Goal: Task Accomplishment & Management: Manage account settings

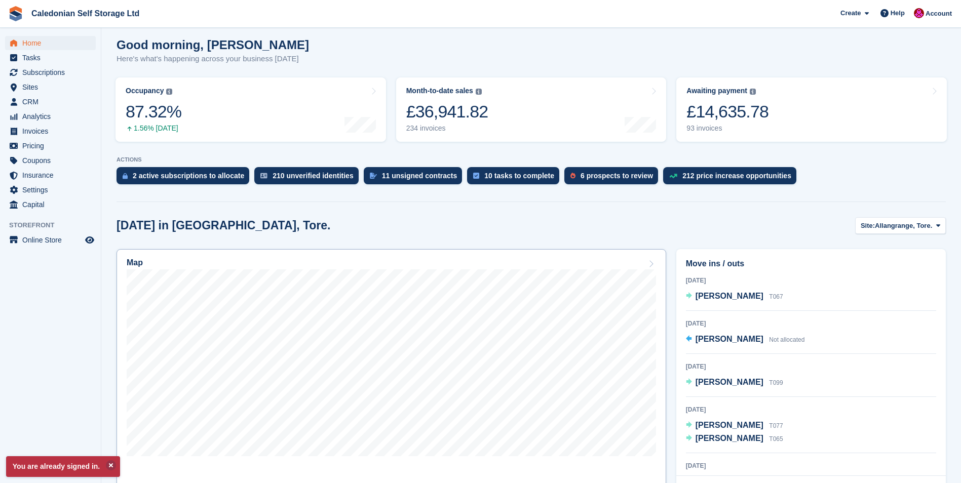
scroll to position [101, 0]
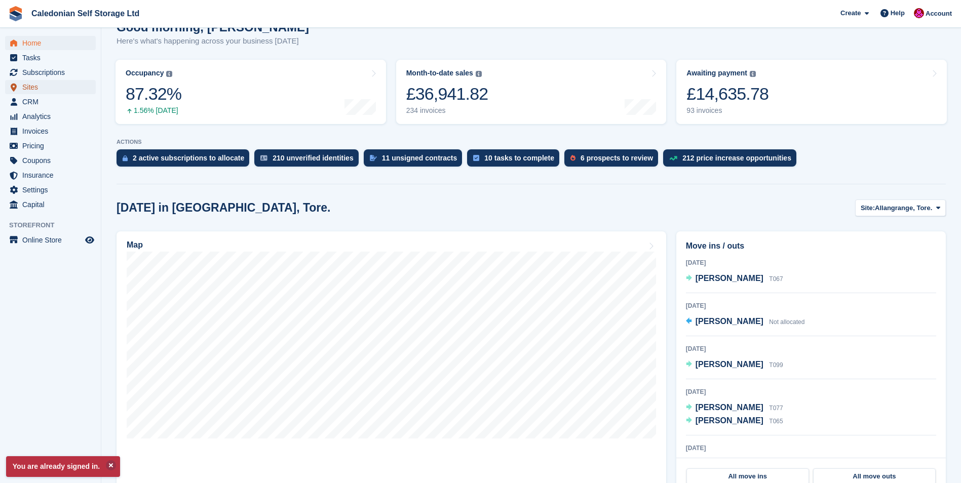
click at [25, 87] on span "Sites" at bounding box center [52, 87] width 61 height 14
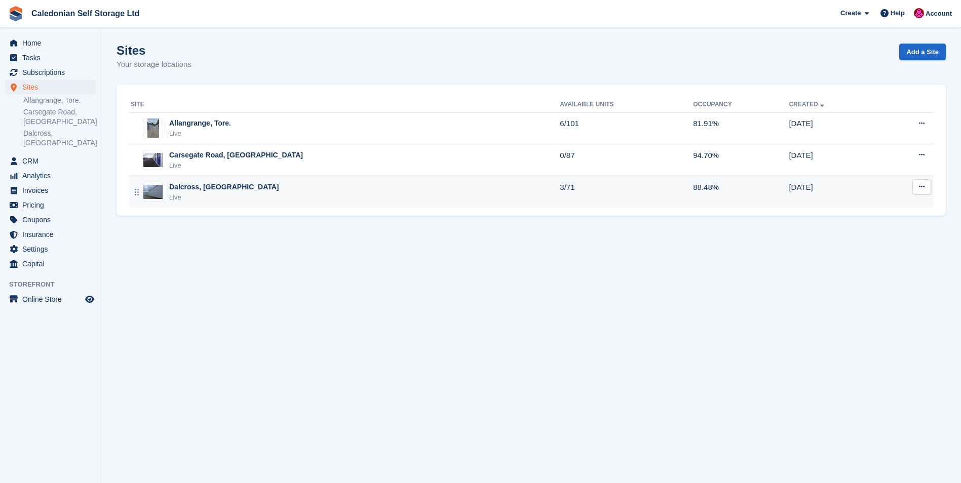
click at [188, 186] on div "Dalcross, [GEOGRAPHIC_DATA]" at bounding box center [224, 187] width 110 height 11
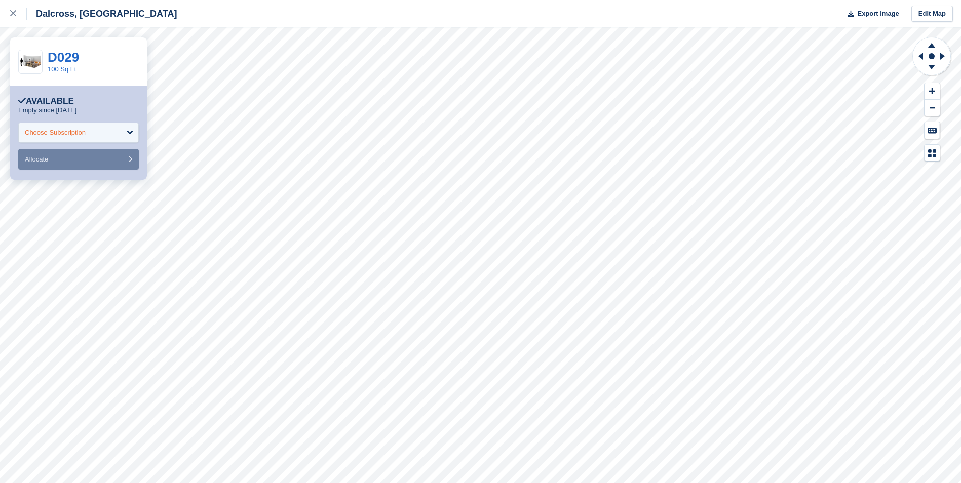
click at [130, 132] on div "Choose Subscription" at bounding box center [78, 133] width 121 height 20
click at [105, 90] on div "**********" at bounding box center [78, 133] width 137 height 94
click at [61, 53] on link "D029" at bounding box center [63, 57] width 31 height 15
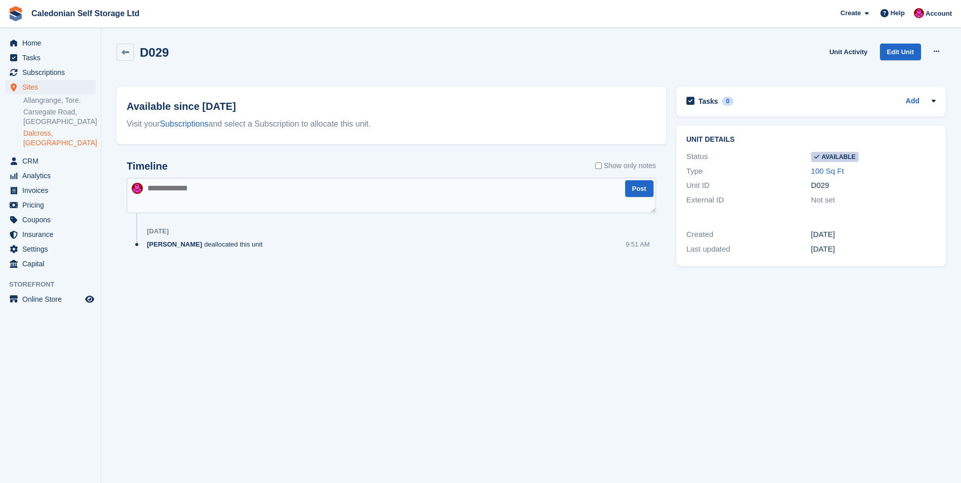
click at [44, 135] on link "Dalcross, [GEOGRAPHIC_DATA]" at bounding box center [59, 138] width 72 height 19
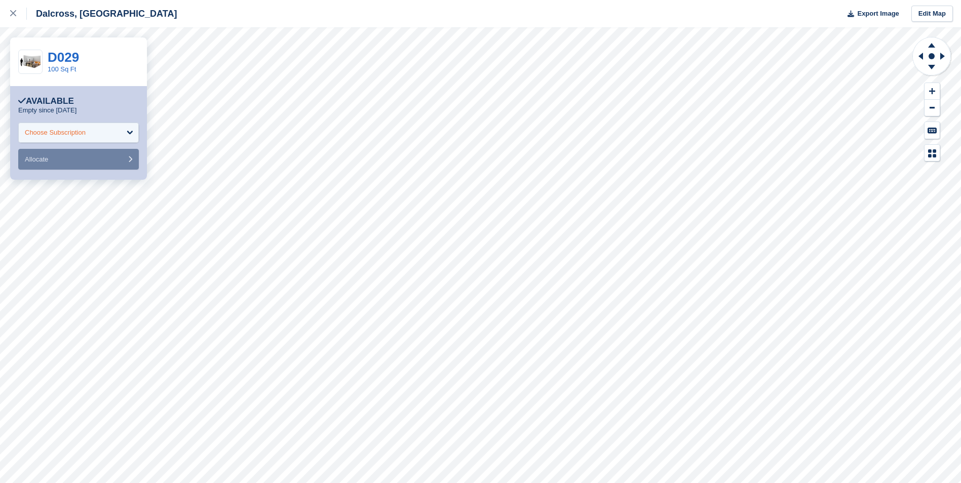
click at [132, 129] on div "Choose Subscription" at bounding box center [78, 133] width 121 height 20
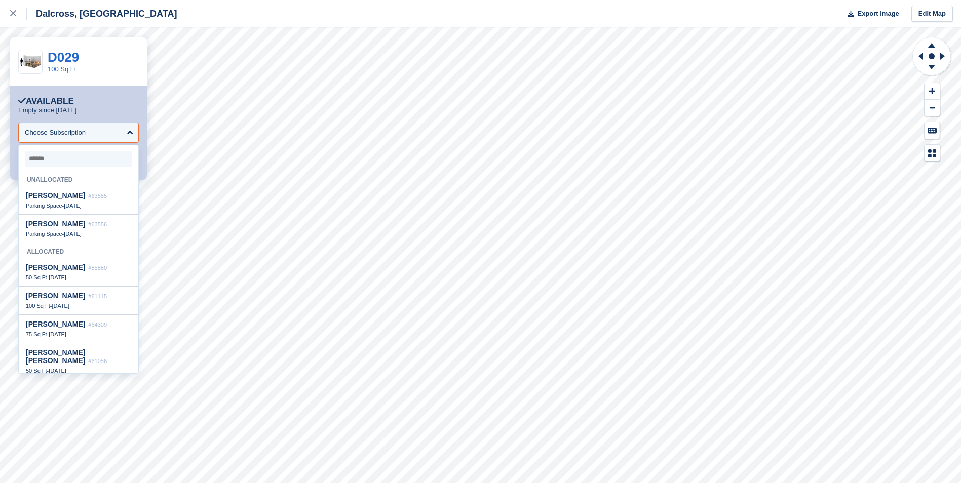
click at [73, 162] on input "select-one" at bounding box center [78, 159] width 107 height 15
click at [69, 180] on div "Unallocated" at bounding box center [79, 179] width 120 height 16
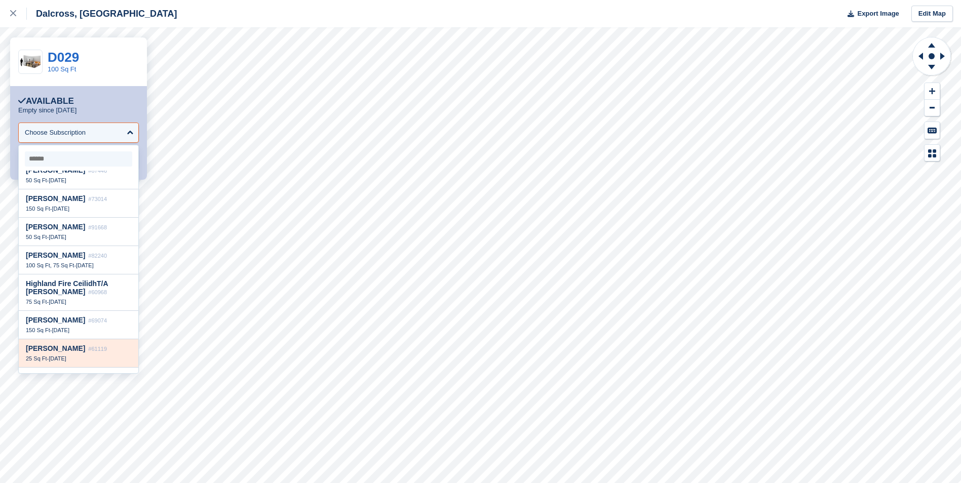
scroll to position [424, 0]
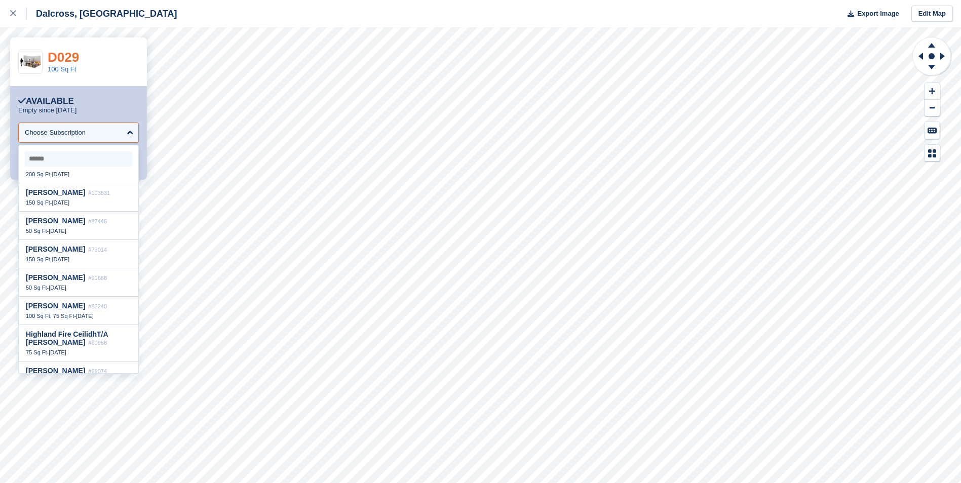
click at [65, 55] on link "D029" at bounding box center [63, 57] width 31 height 15
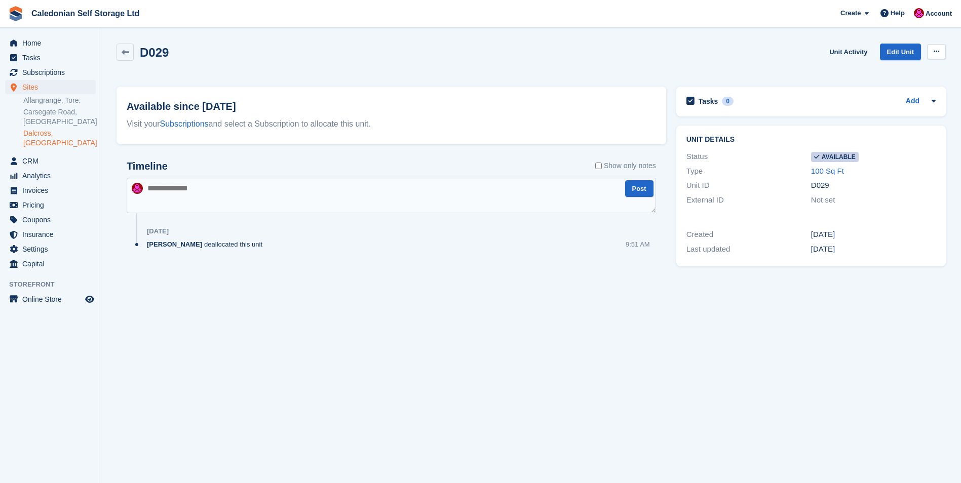
click at [934, 49] on icon at bounding box center [937, 51] width 6 height 7
click at [878, 71] on p "Make unavailable" at bounding box center [897, 71] width 88 height 13
click at [124, 54] on icon at bounding box center [126, 53] width 8 height 8
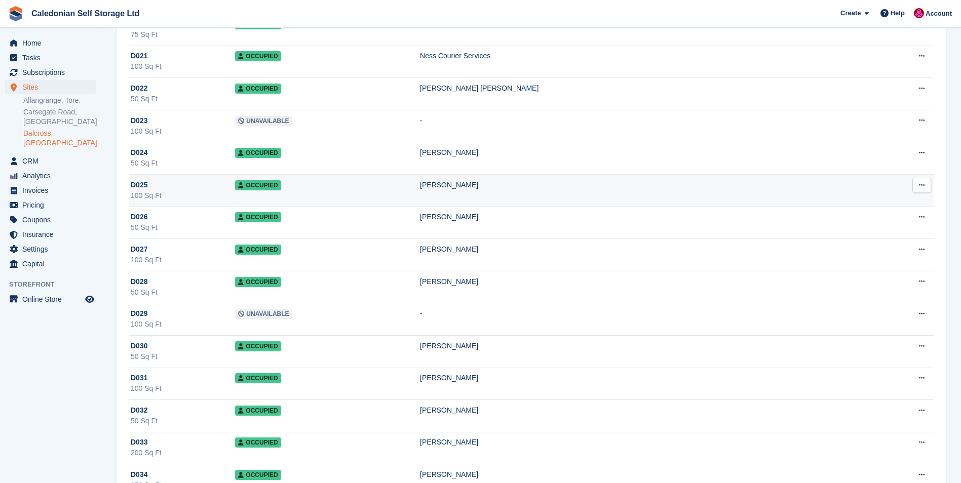
scroll to position [811, 0]
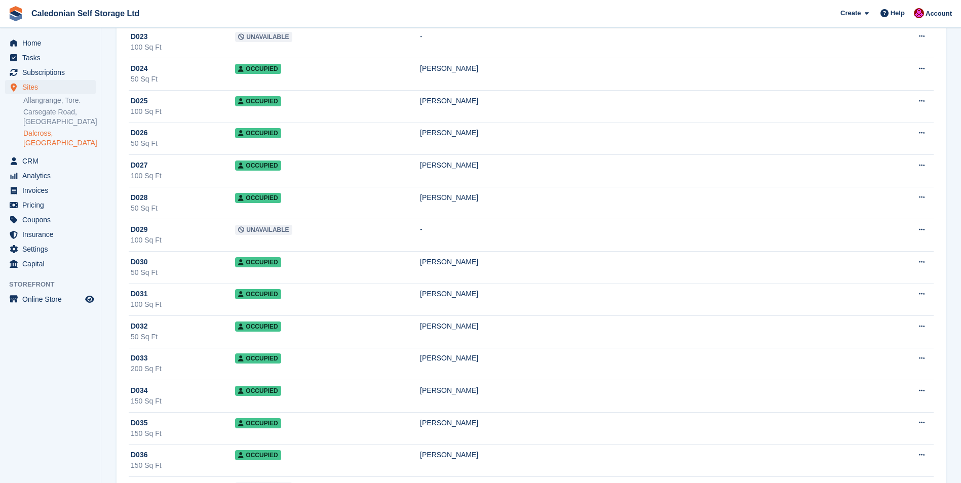
click at [34, 132] on link "Dalcross, [GEOGRAPHIC_DATA]" at bounding box center [59, 138] width 72 height 19
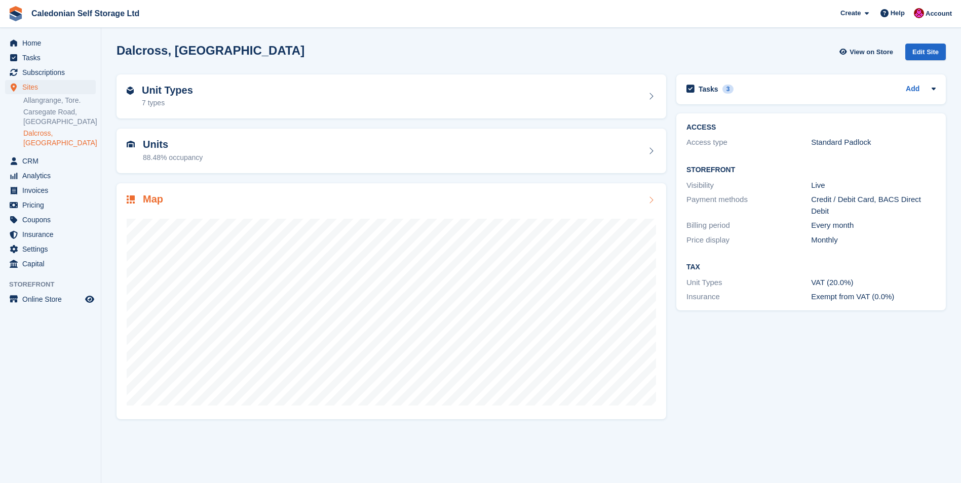
click at [399, 211] on div at bounding box center [392, 308] width 530 height 203
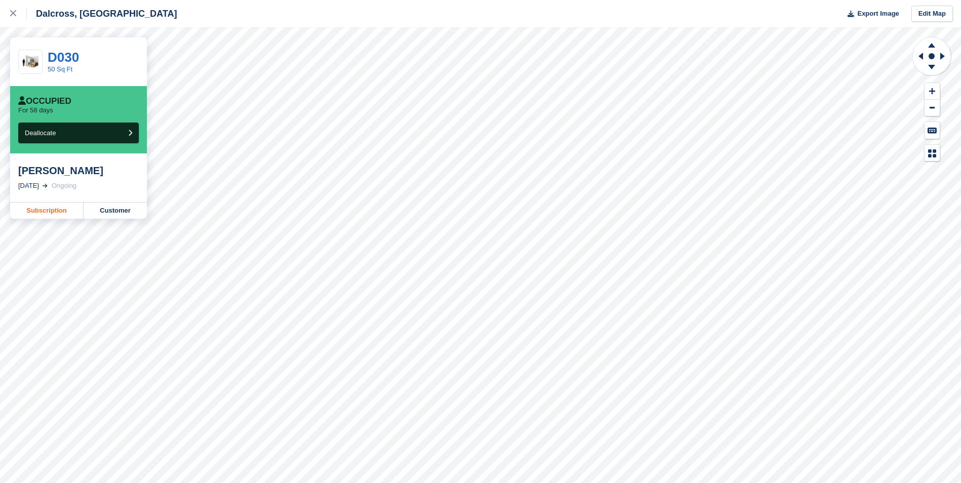
click at [49, 207] on link "Subscription" at bounding box center [46, 211] width 73 height 16
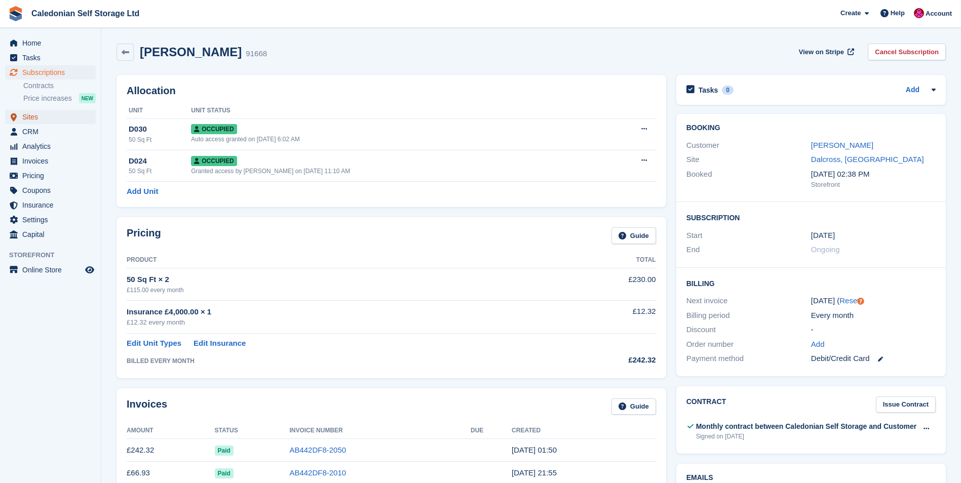
click at [32, 119] on span "Sites" at bounding box center [52, 117] width 61 height 14
click at [32, 118] on span "Sites" at bounding box center [52, 117] width 61 height 14
click at [27, 117] on span "Sites" at bounding box center [52, 117] width 61 height 14
click at [27, 116] on span "Sites" at bounding box center [52, 117] width 61 height 14
click at [123, 51] on icon at bounding box center [126, 53] width 8 height 8
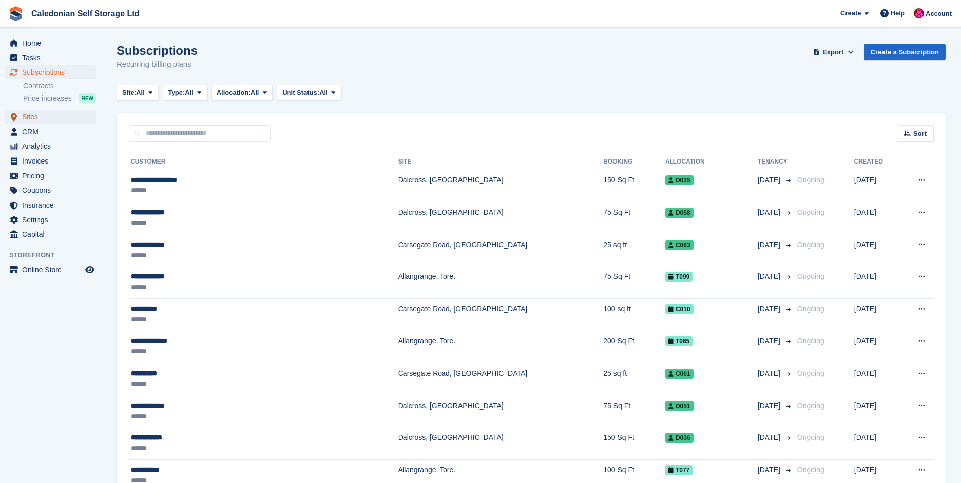
click at [20, 116] on link "Sites" at bounding box center [50, 117] width 91 height 14
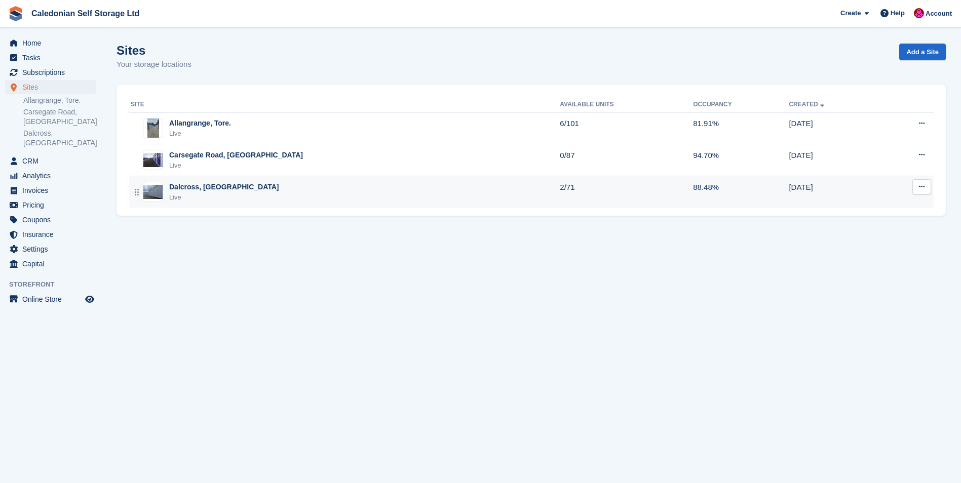
click at [186, 188] on div "Dalcross, [GEOGRAPHIC_DATA]" at bounding box center [224, 187] width 110 height 11
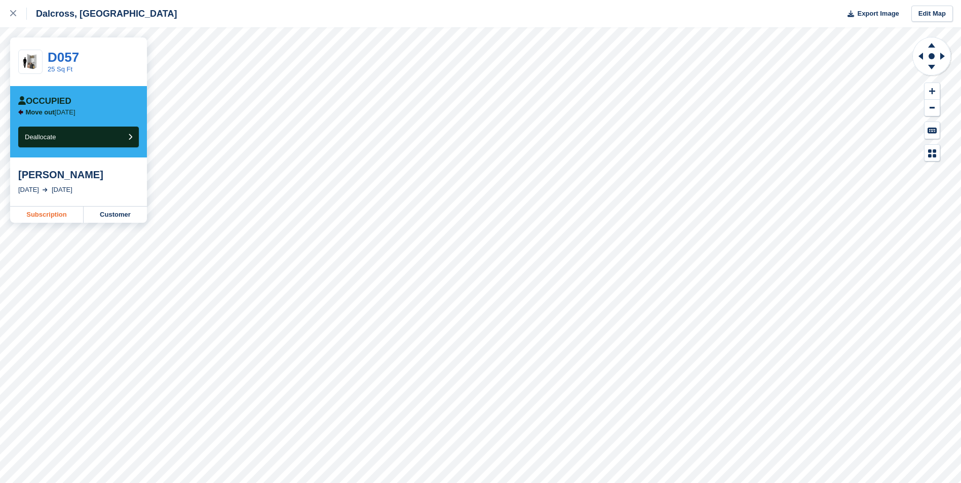
click at [43, 211] on link "Subscription" at bounding box center [46, 215] width 73 height 16
